Goal: Navigation & Orientation: Find specific page/section

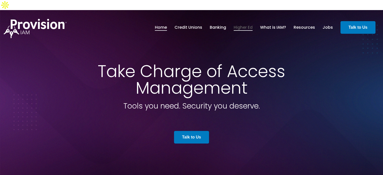
click at [242, 23] on link "Higher Ed" at bounding box center [242, 27] width 19 height 9
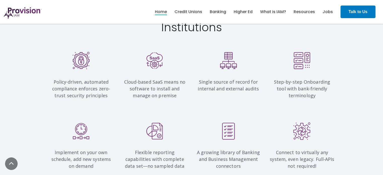
scroll to position [492, 0]
click at [262, 123] on div "A growing library of Banking and Business Management connectors" at bounding box center [228, 149] width 74 height 52
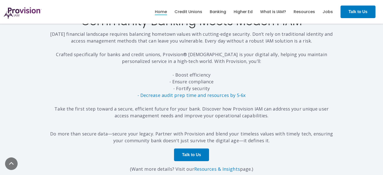
scroll to position [1523, 0]
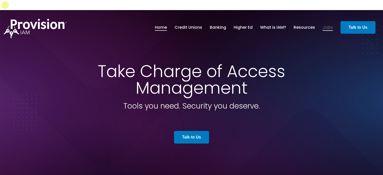
click at [329, 23] on link "Jobs" at bounding box center [327, 27] width 10 height 9
